Goal: Task Accomplishment & Management: Manage account settings

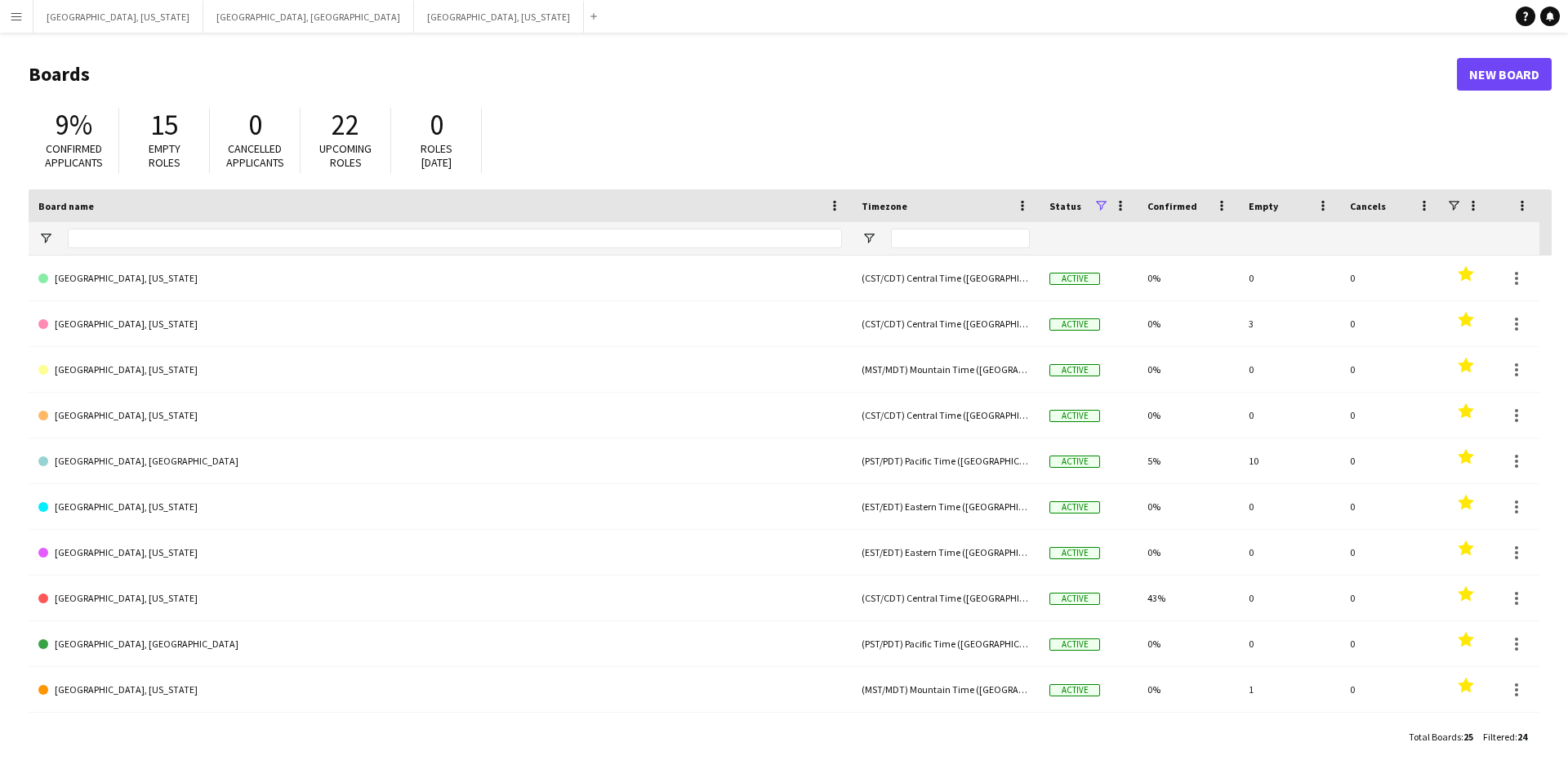
click at [16, 18] on app-icon "Menu" at bounding box center [16, 16] width 13 height 13
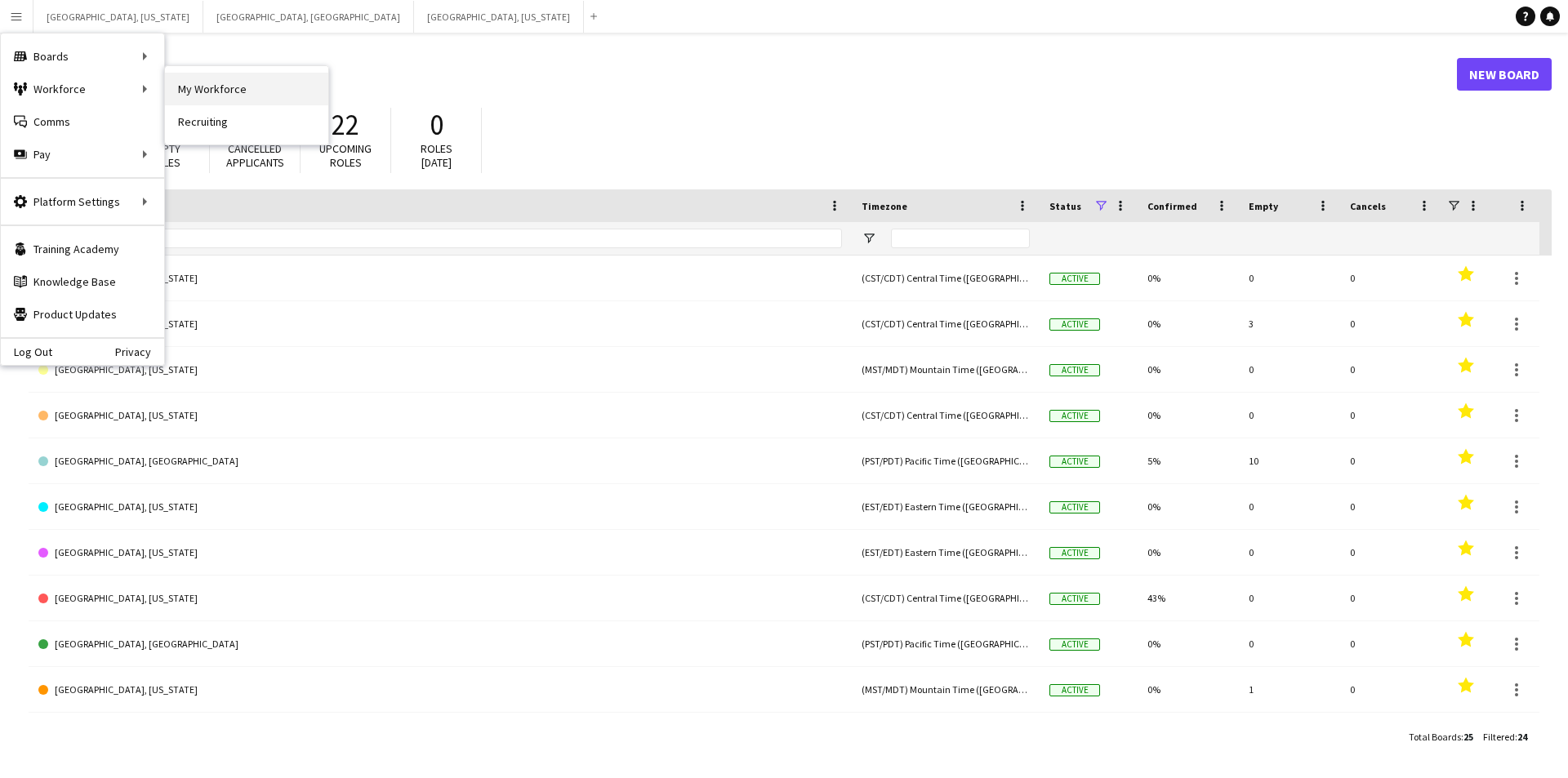
click at [248, 89] on link "My Workforce" at bounding box center [247, 89] width 163 height 33
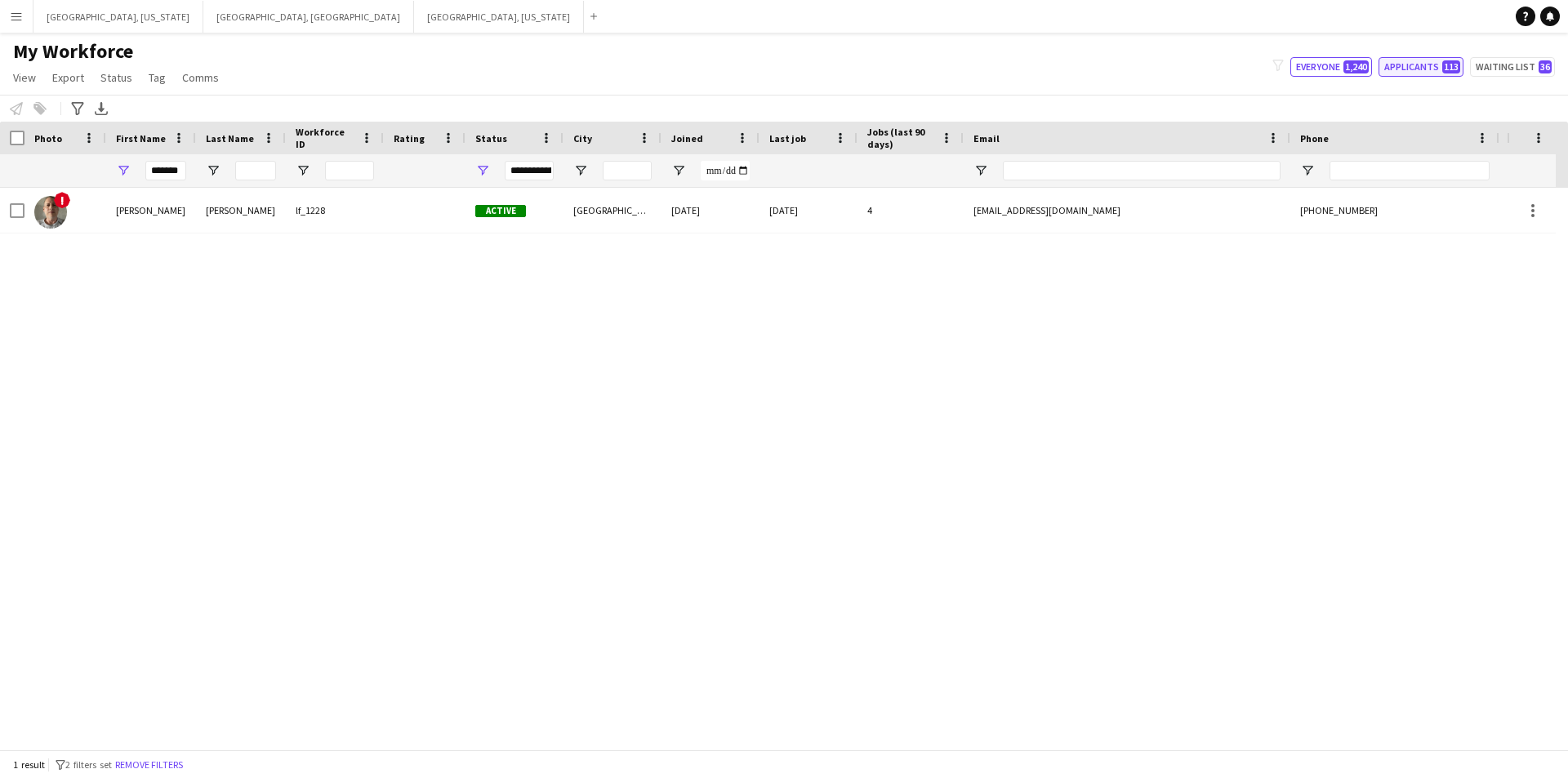
click at [1438, 70] on button "Applicants 113" at bounding box center [1420, 67] width 85 height 19
type input "**********"
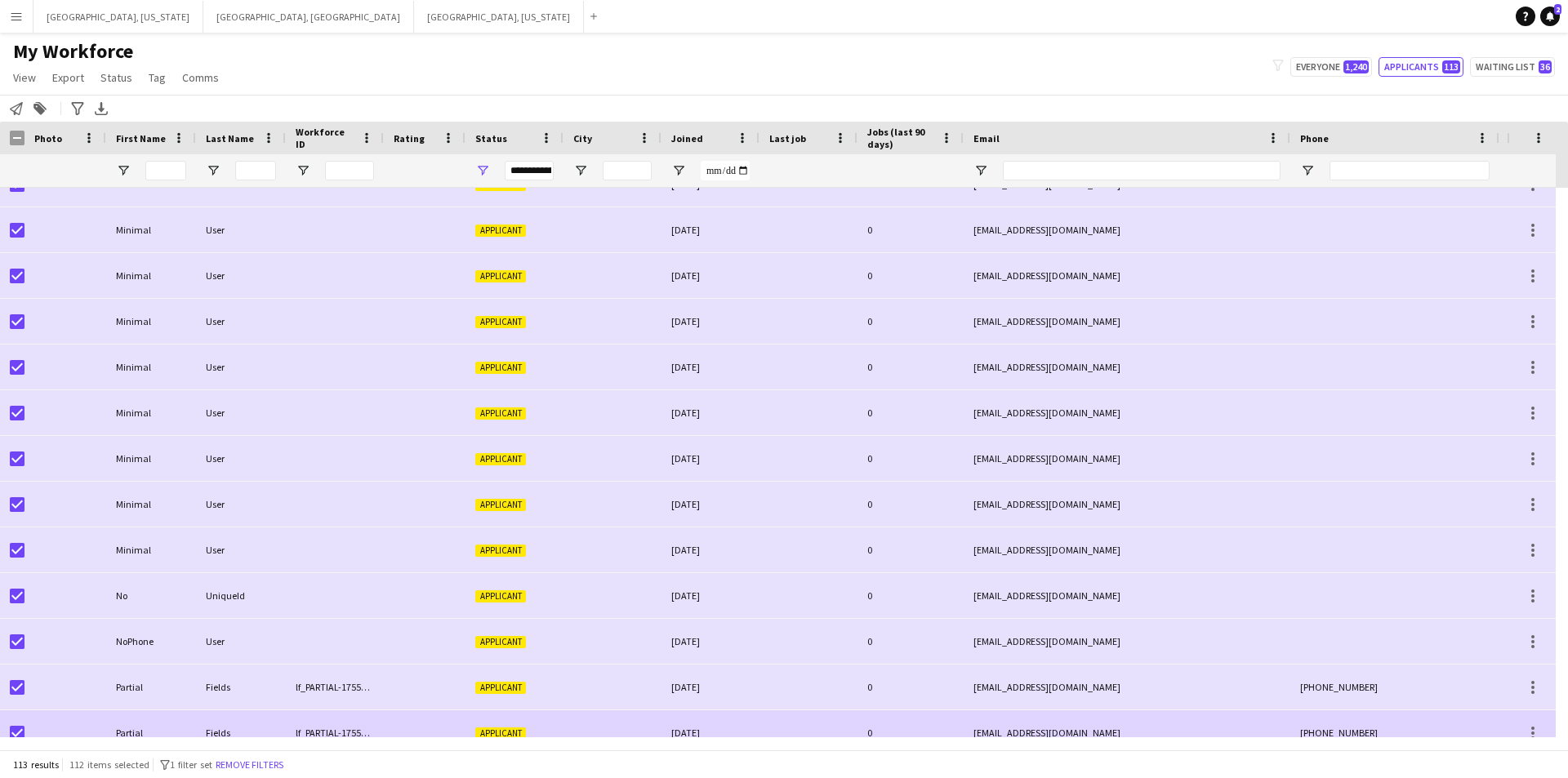
scroll to position [4081, 0]
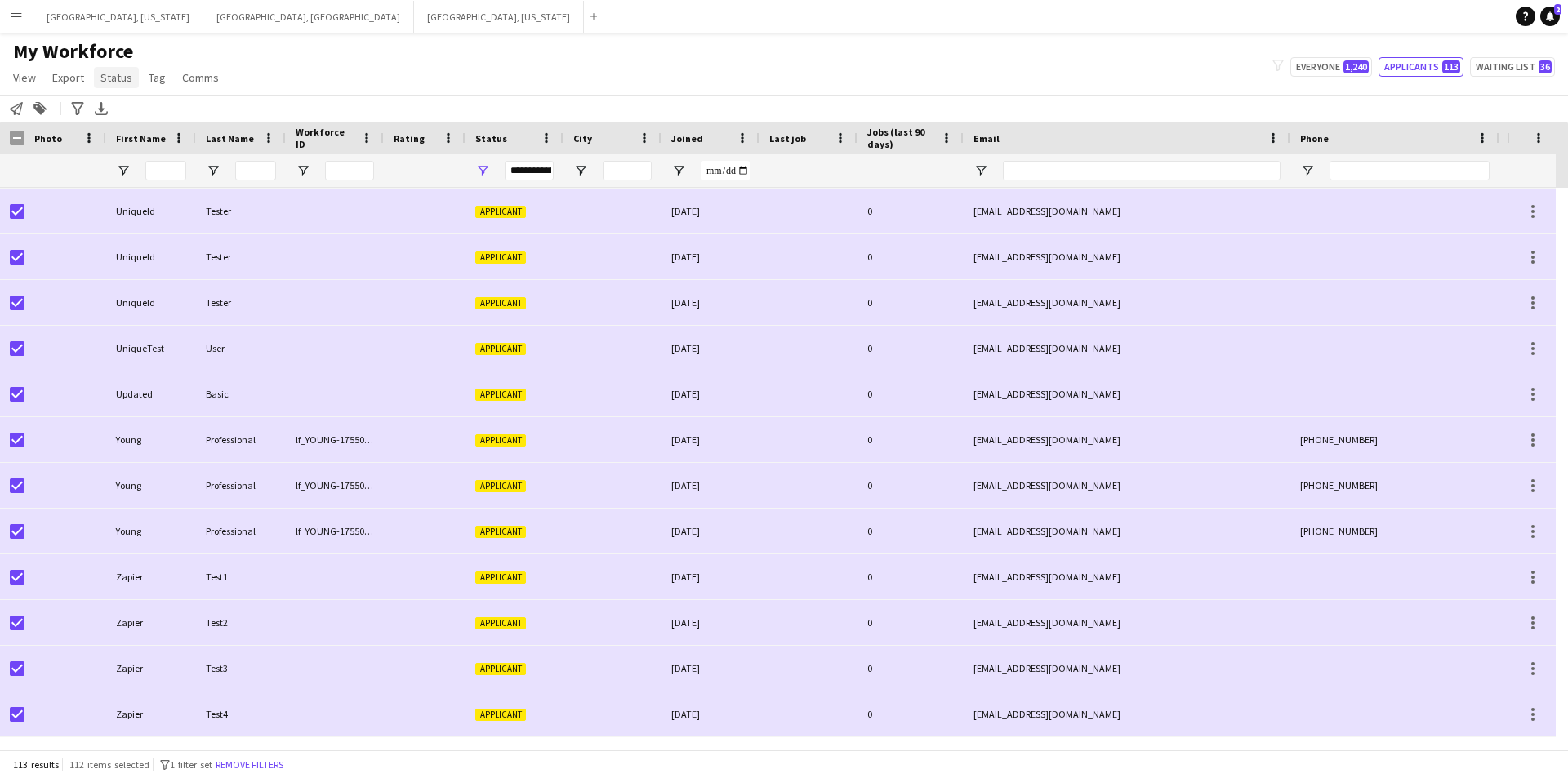
click at [110, 78] on span "Status" at bounding box center [116, 77] width 32 height 15
click at [141, 115] on link "Edit" at bounding box center [152, 112] width 115 height 34
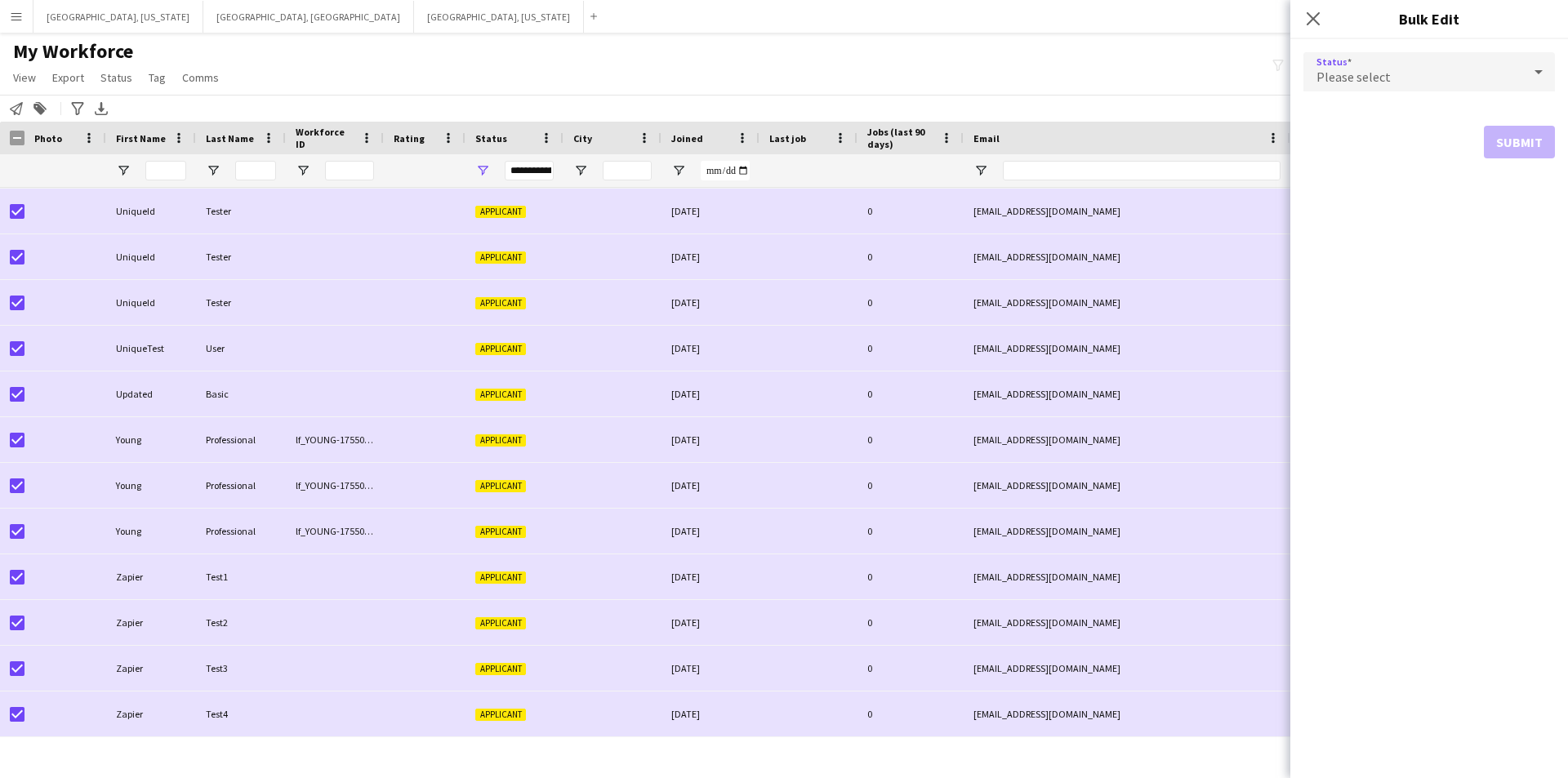
click at [1462, 81] on div "Please select" at bounding box center [1412, 72] width 219 height 39
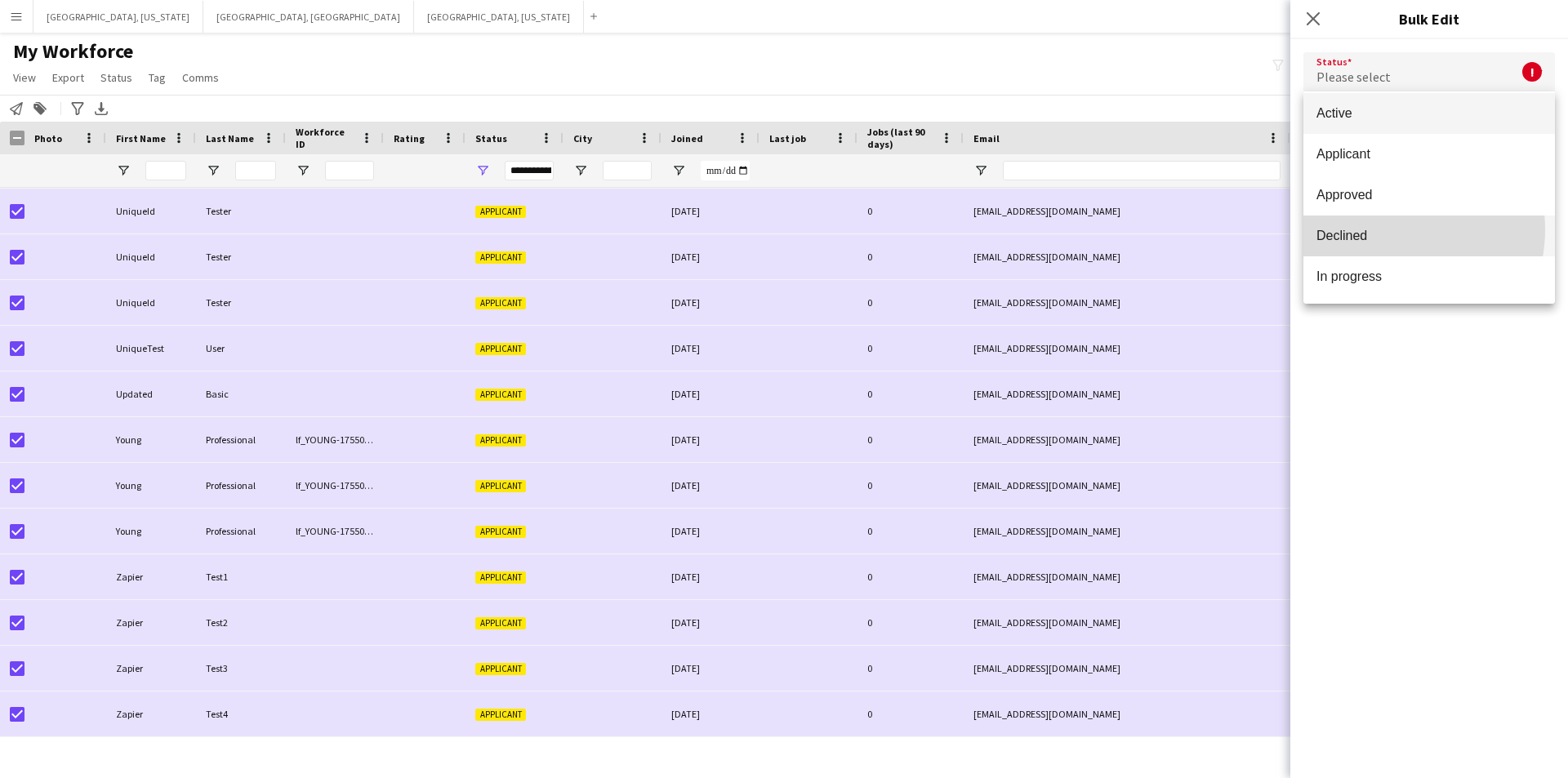
click at [1386, 229] on span "Declined" at bounding box center [1429, 235] width 225 height 16
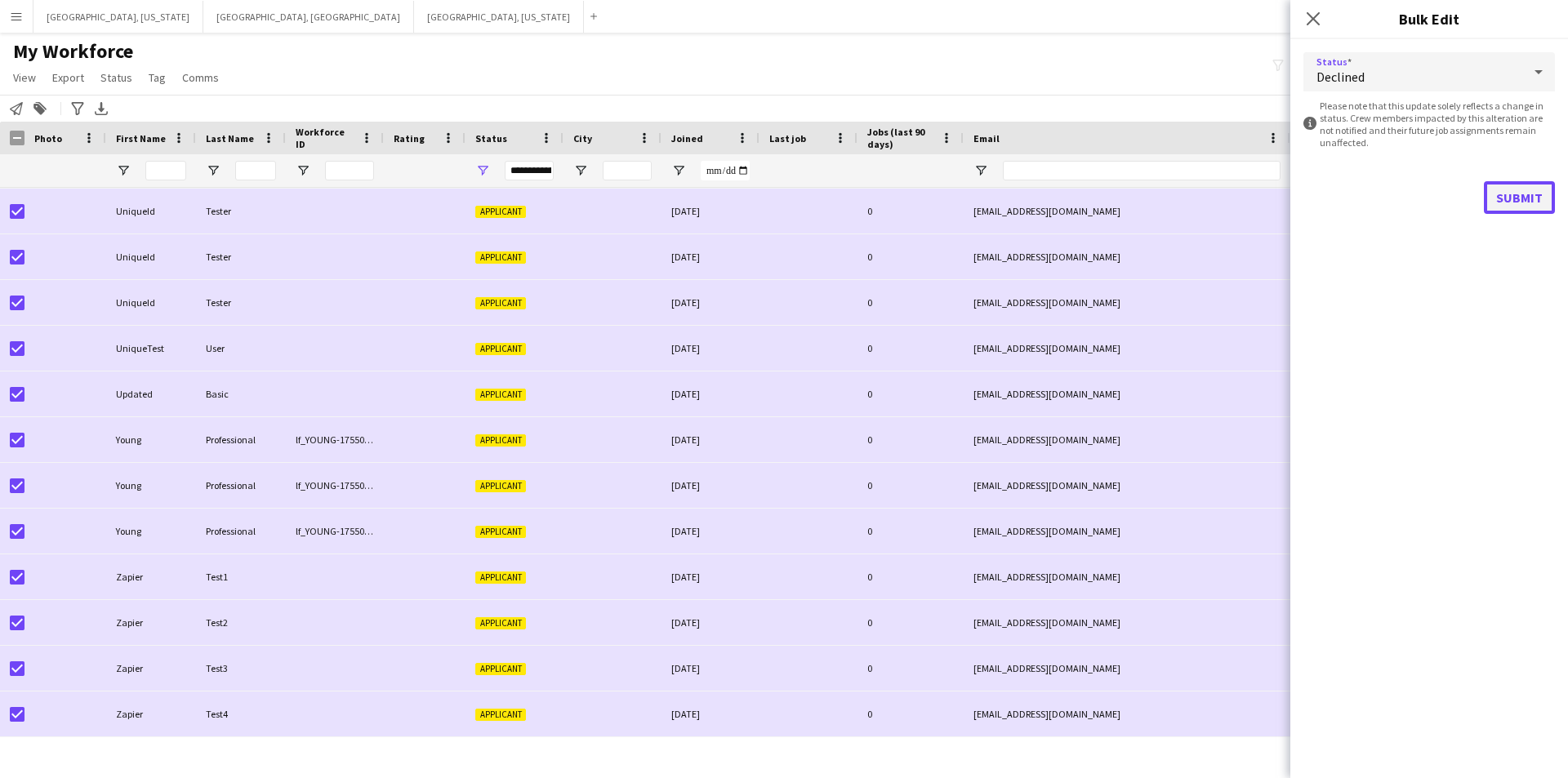
click at [1517, 202] on button "Submit" at bounding box center [1518, 198] width 71 height 33
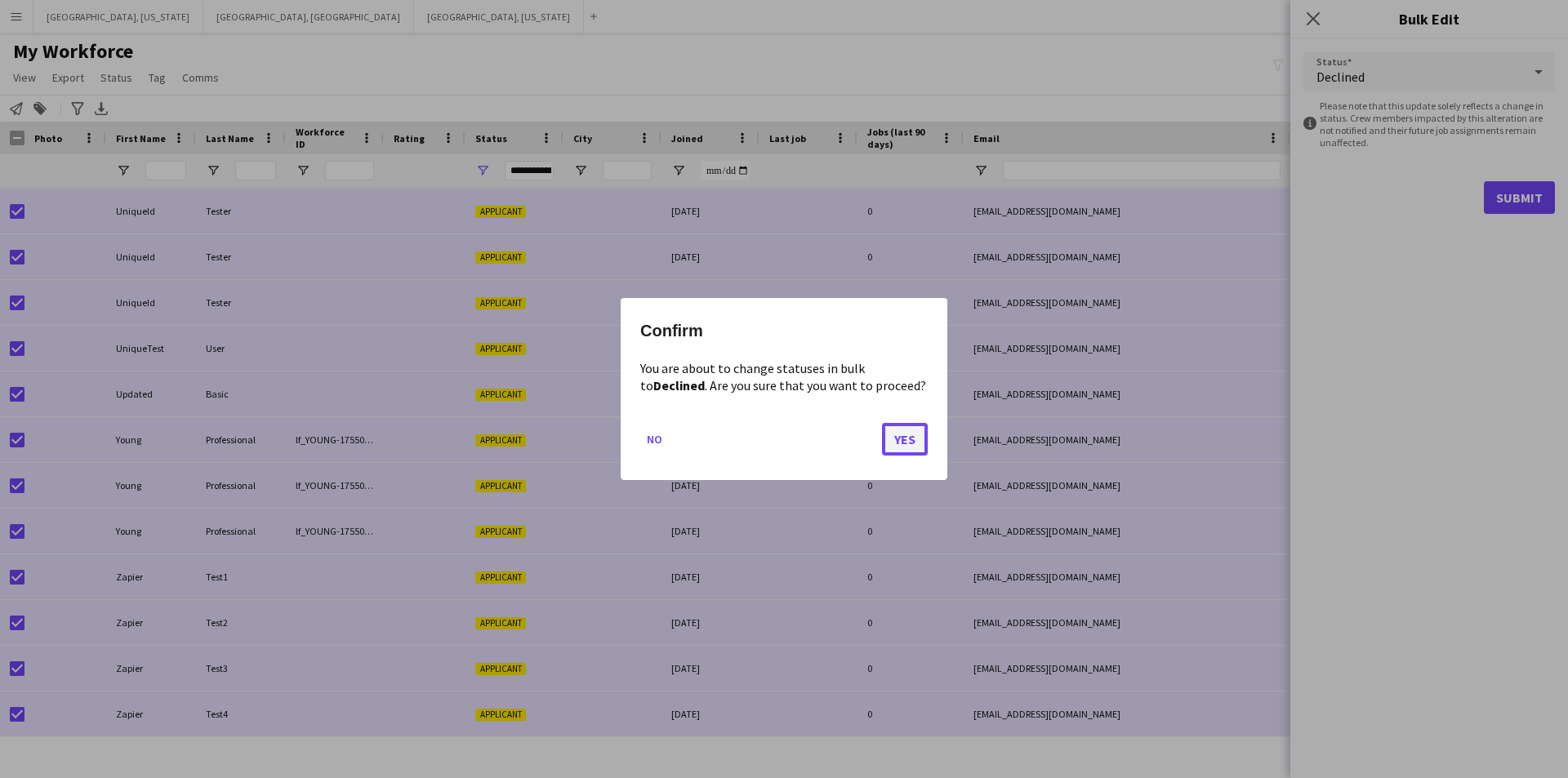
click at [903, 441] on button "Yes" at bounding box center [904, 439] width 46 height 33
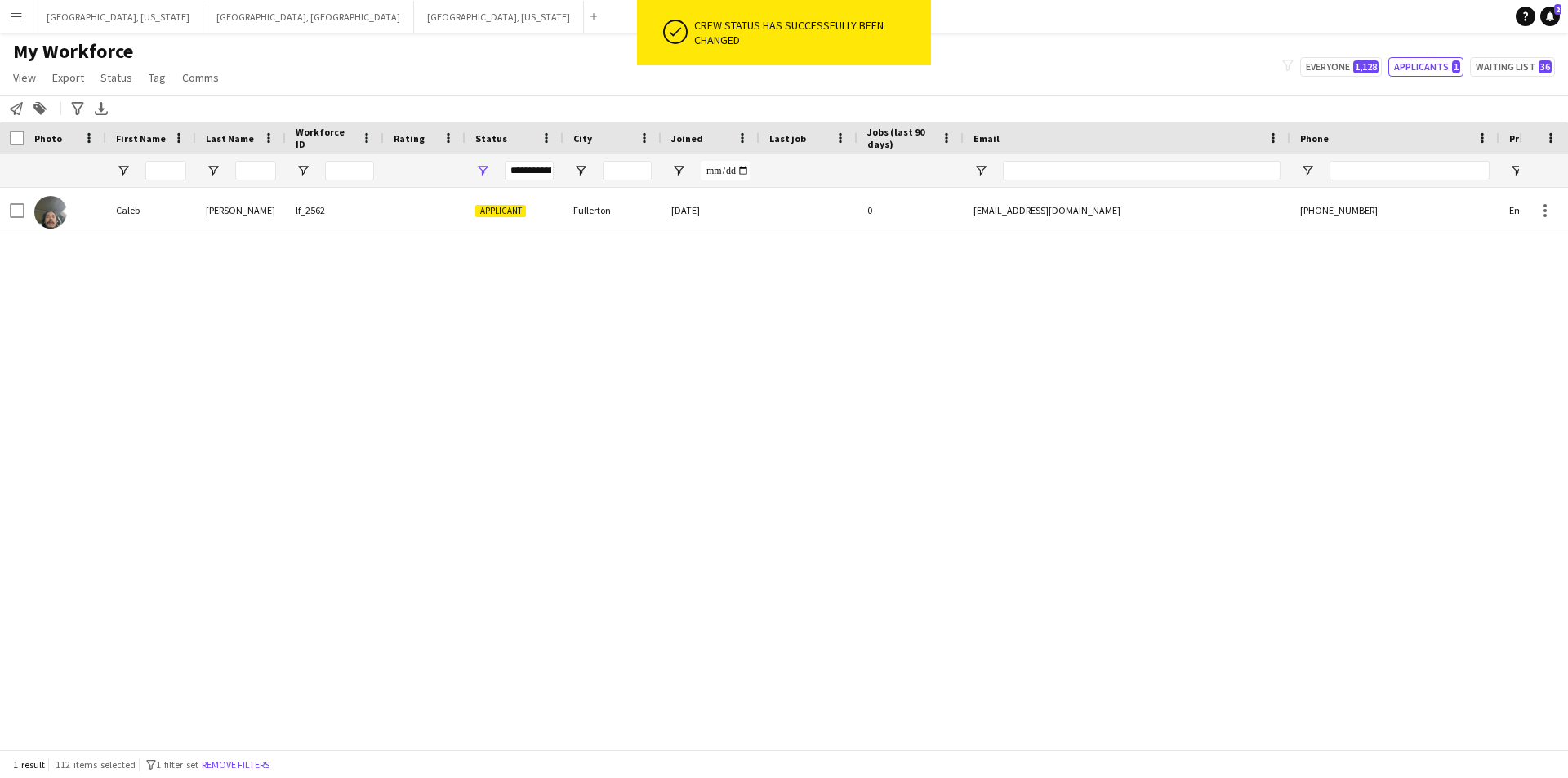
click at [498, 340] on div "[PERSON_NAME] lf_2562 Applicant Fullerton [DATE] 0 [EMAIL_ADDRESS][DOMAIN_NAME]…" at bounding box center [759, 462] width 1518 height 550
